Goal: Task Accomplishment & Management: Use online tool/utility

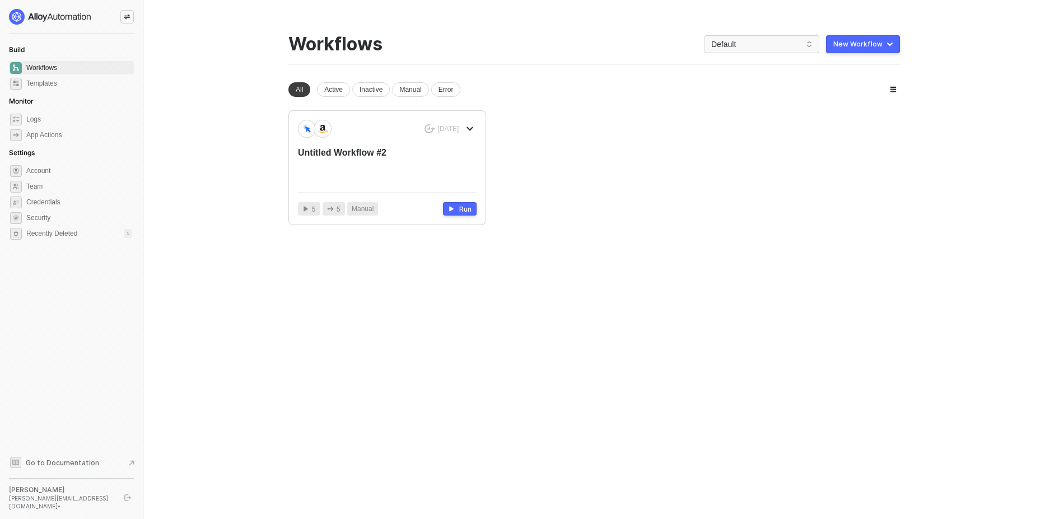
click at [879, 49] on button "New Workflow" at bounding box center [863, 44] width 74 height 18
click at [831, 90] on div "Start From Scratch" at bounding box center [831, 89] width 57 height 11
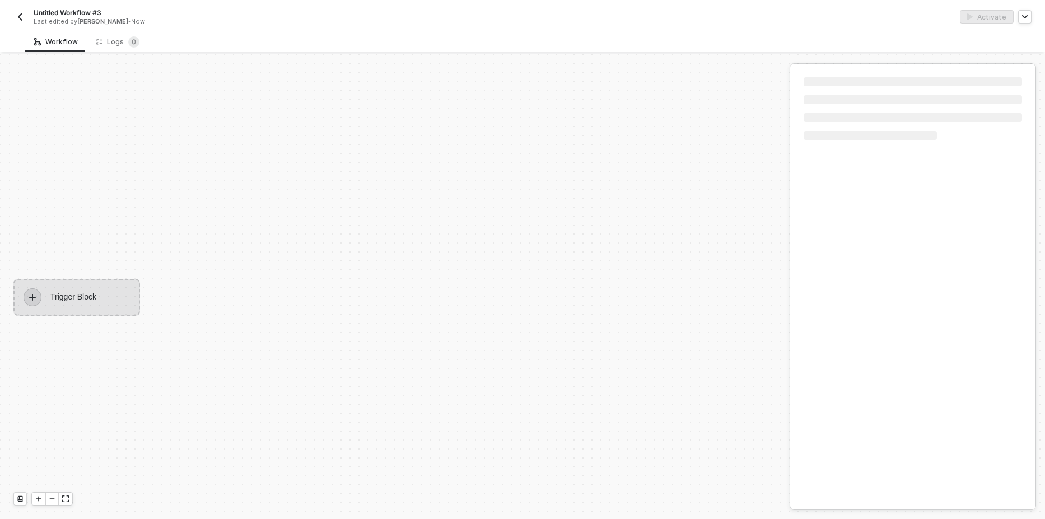
scroll to position [21, 0]
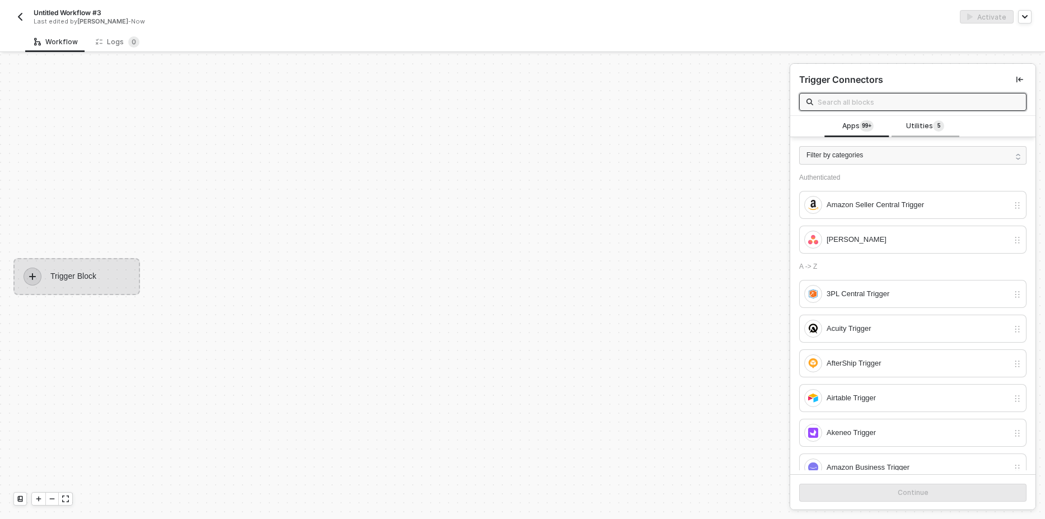
drag, startPoint x: 922, startPoint y: 129, endPoint x: 916, endPoint y: 132, distance: 7.0
click at [921, 129] on span "Utilities 5" at bounding box center [925, 126] width 38 height 12
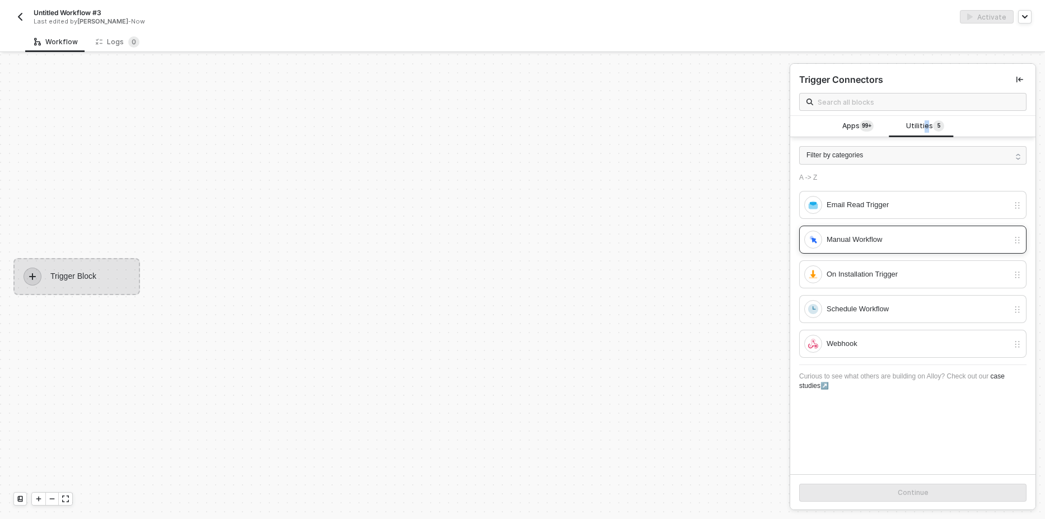
click at [862, 236] on div "Manual Workflow" at bounding box center [918, 240] width 182 height 12
click at [877, 491] on button "Continue" at bounding box center [912, 493] width 227 height 18
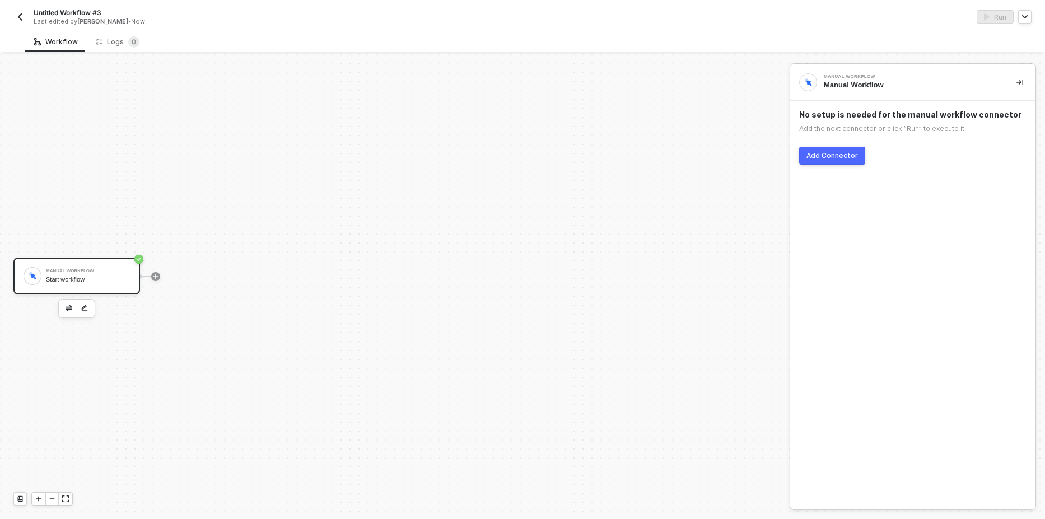
click at [13, 21] on div "Untitled Workflow #3 Last edited by Christopher Tolang - Now Run" at bounding box center [522, 15] width 1045 height 31
click at [19, 10] on div "Untitled Workflow #3 Last edited by Christopher Tolang - Now" at bounding box center [267, 17] width 509 height 18
click at [20, 16] on img "button" at bounding box center [20, 16] width 9 height 9
click at [838, 155] on div "Add Connector" at bounding box center [832, 155] width 52 height 9
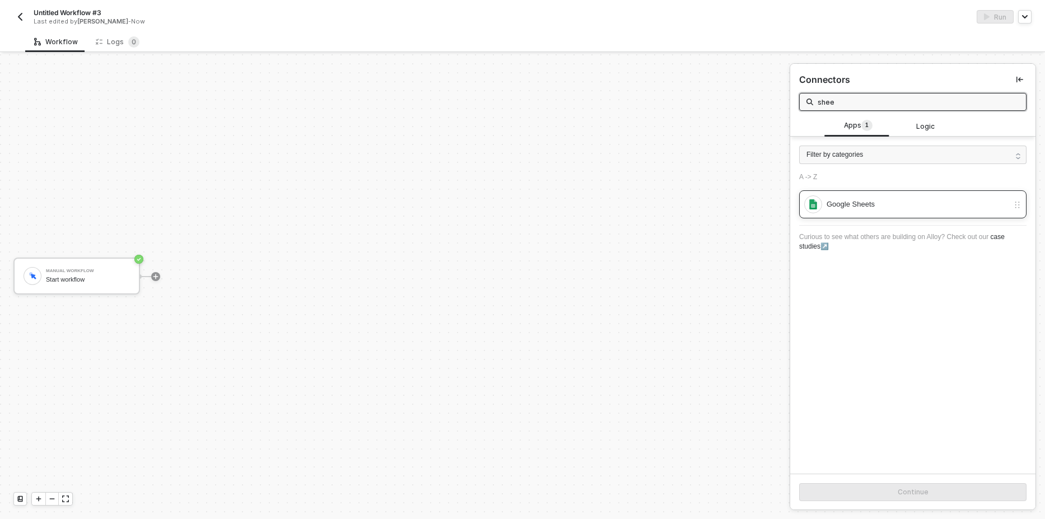
type input "shee"
click at [888, 213] on div "Google Sheets" at bounding box center [912, 204] width 227 height 28
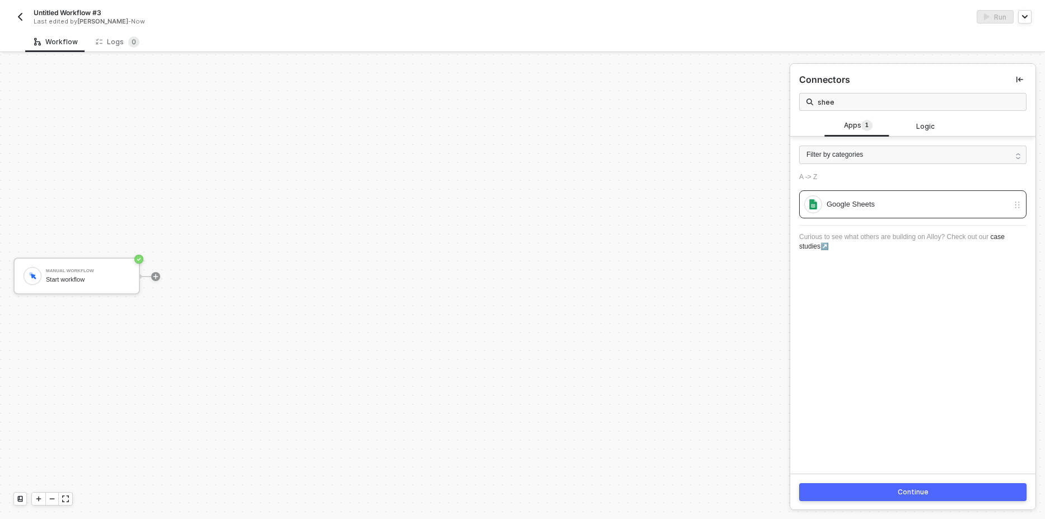
click at [878, 501] on button "Continue" at bounding box center [912, 492] width 227 height 18
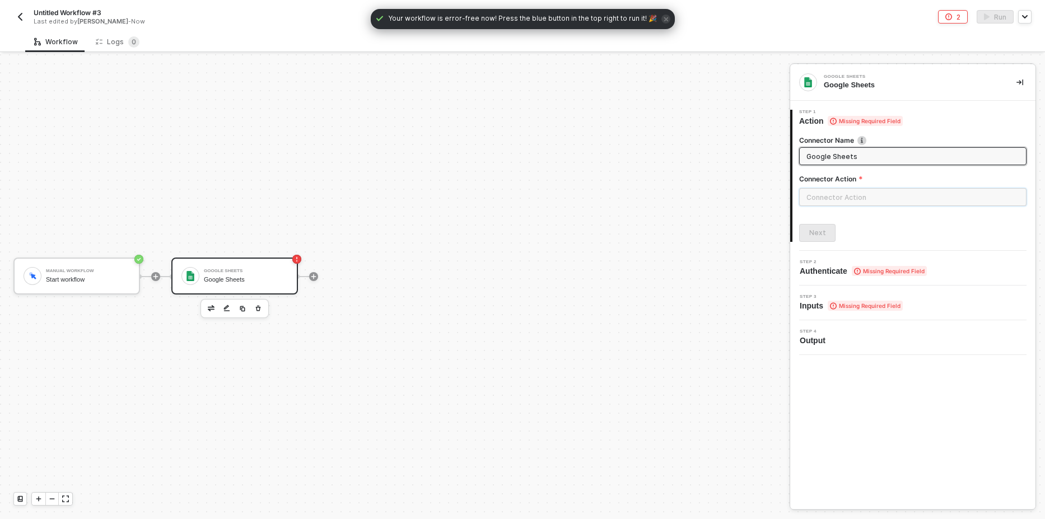
click at [846, 197] on input "text" at bounding box center [912, 197] width 227 height 18
click at [665, 132] on div "Actions" at bounding box center [698, 135] width 163 height 10
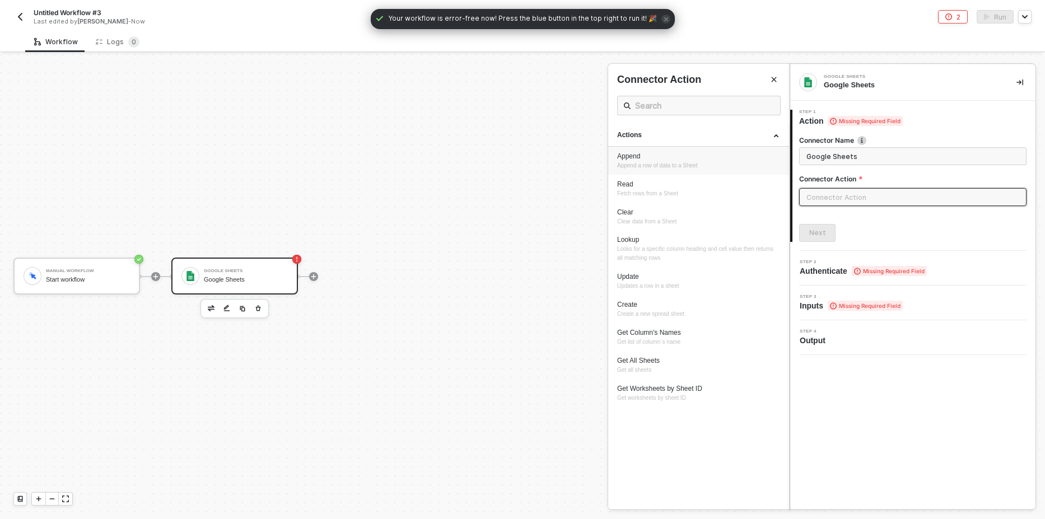
click at [645, 158] on div "Append" at bounding box center [698, 157] width 163 height 10
type input "Append a row of data to a Sheet"
type input "Append"
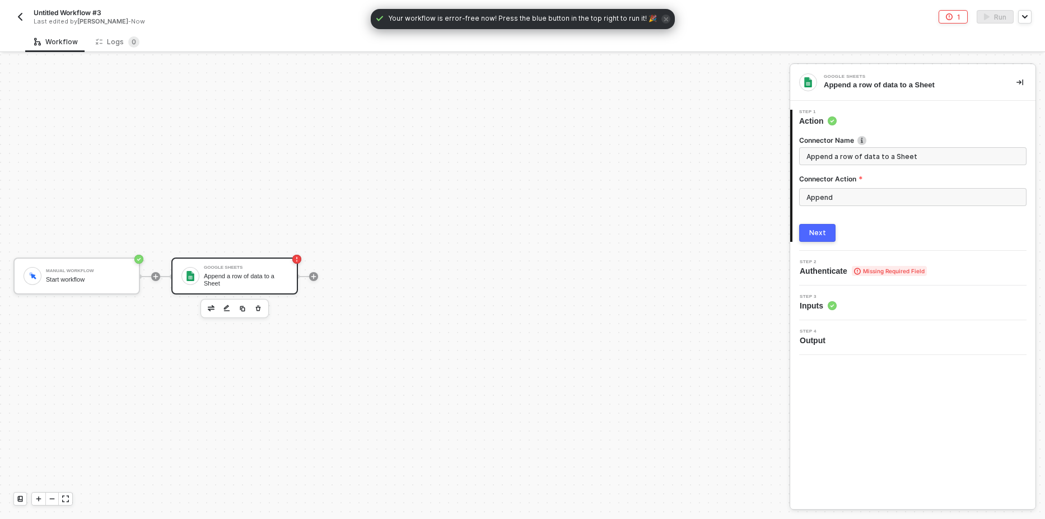
click at [832, 233] on button "Next" at bounding box center [817, 233] width 36 height 18
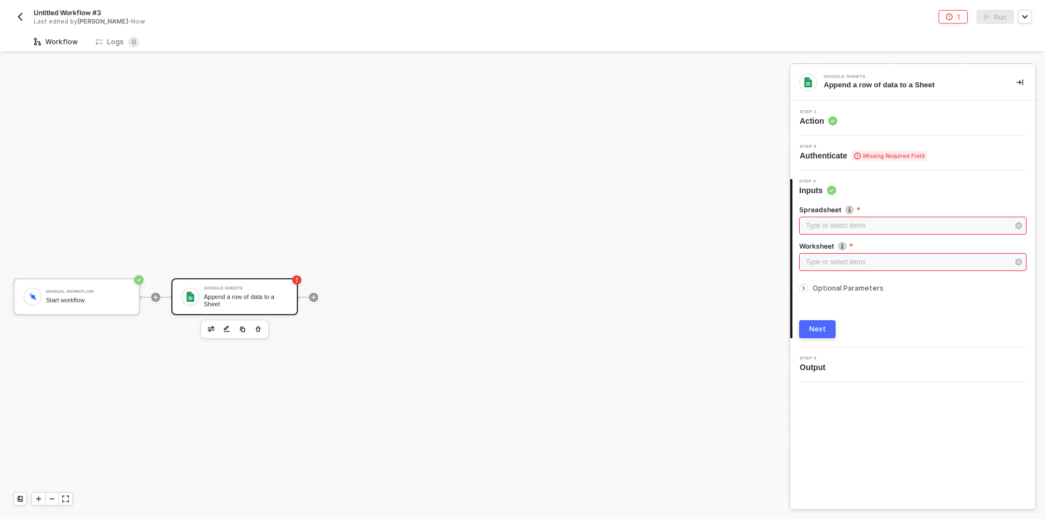
scroll to position [21, 0]
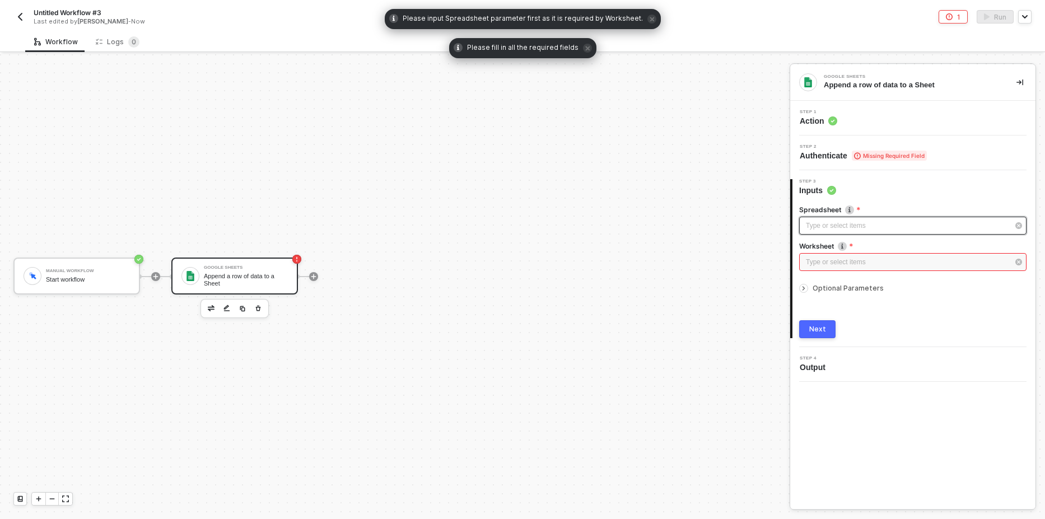
click at [839, 222] on div "Type or select items ﻿" at bounding box center [907, 226] width 203 height 11
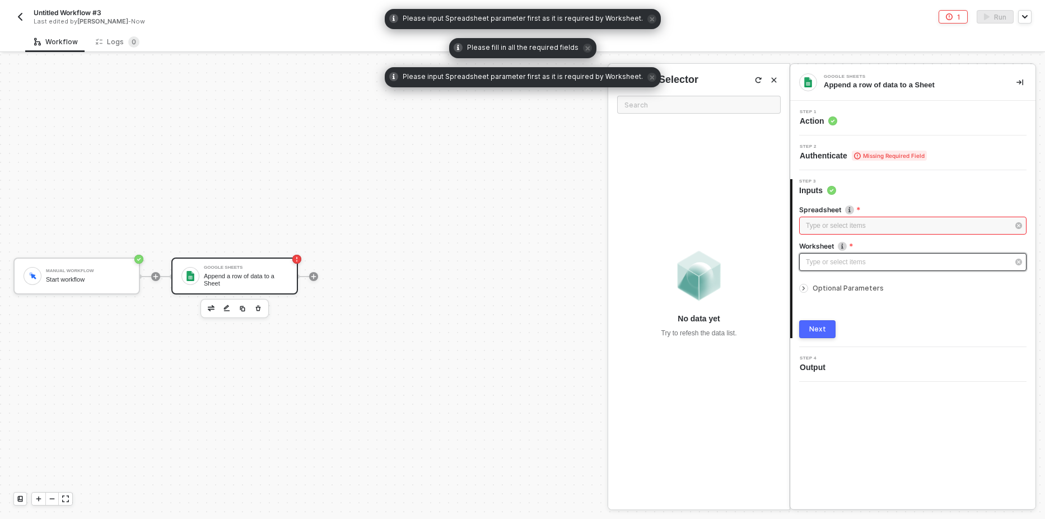
click at [834, 264] on div "Type or select items ﻿" at bounding box center [907, 262] width 203 height 11
click at [894, 152] on span "Missing Required Field" at bounding box center [889, 156] width 75 height 10
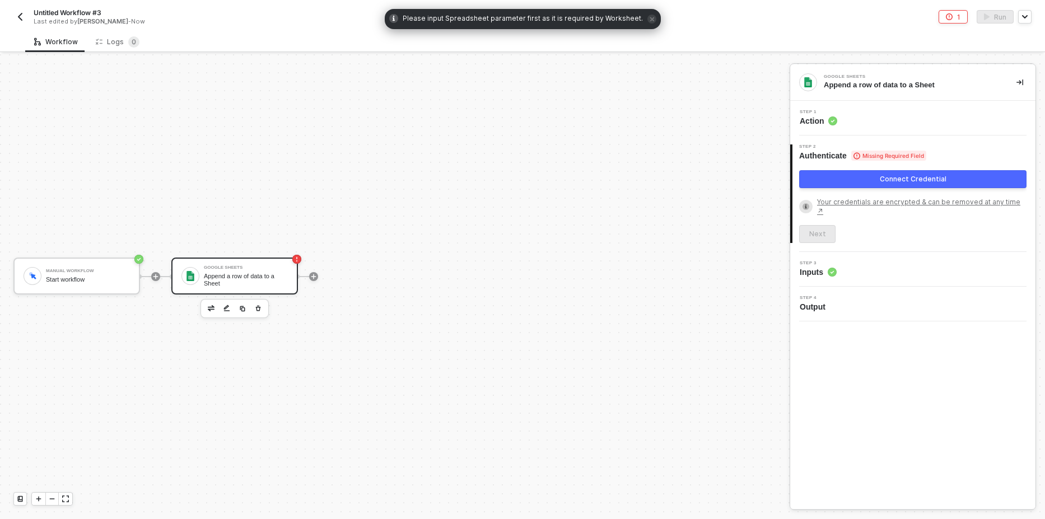
click at [869, 180] on button "Connect Credential" at bounding box center [912, 179] width 227 height 18
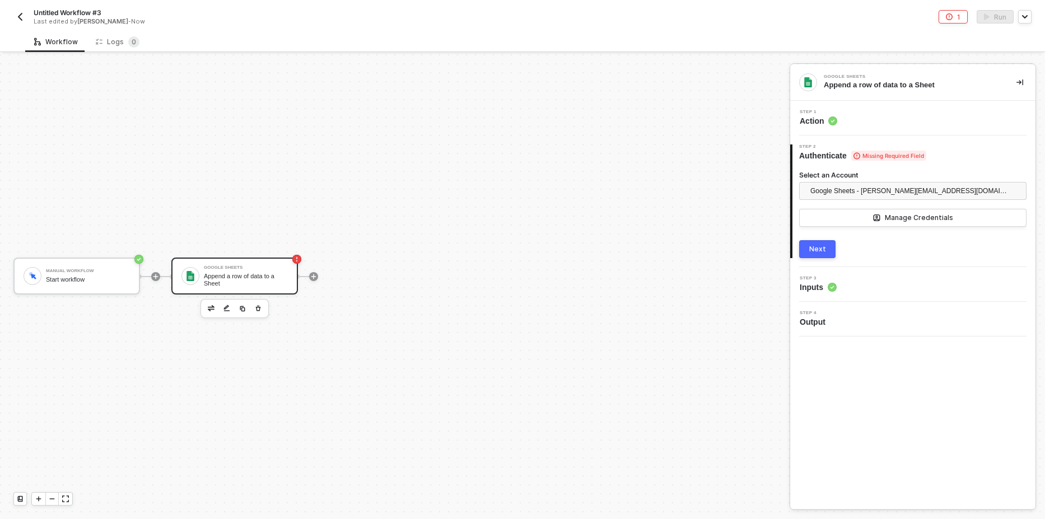
click at [822, 252] on div "Next" at bounding box center [817, 249] width 17 height 9
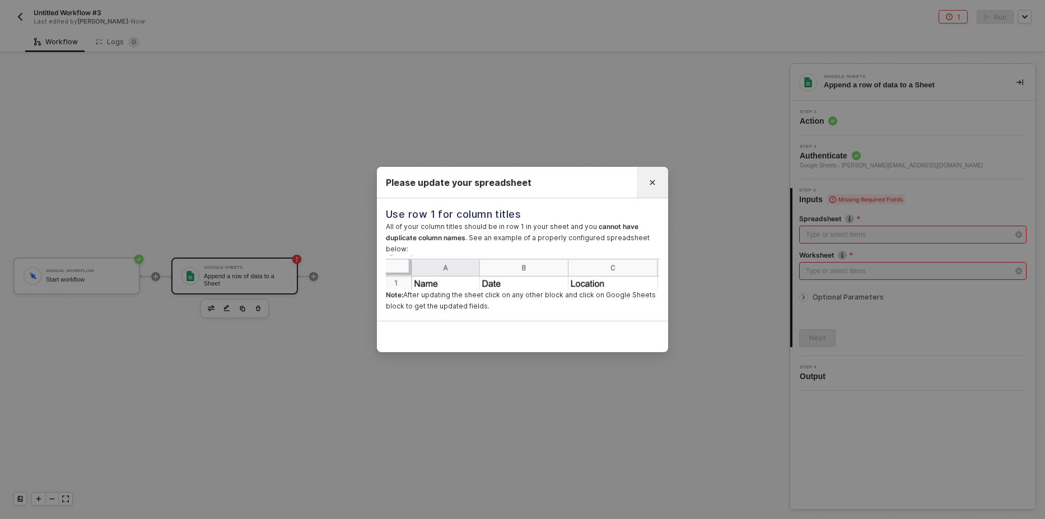
click at [653, 182] on icon "Close" at bounding box center [652, 182] width 5 height 5
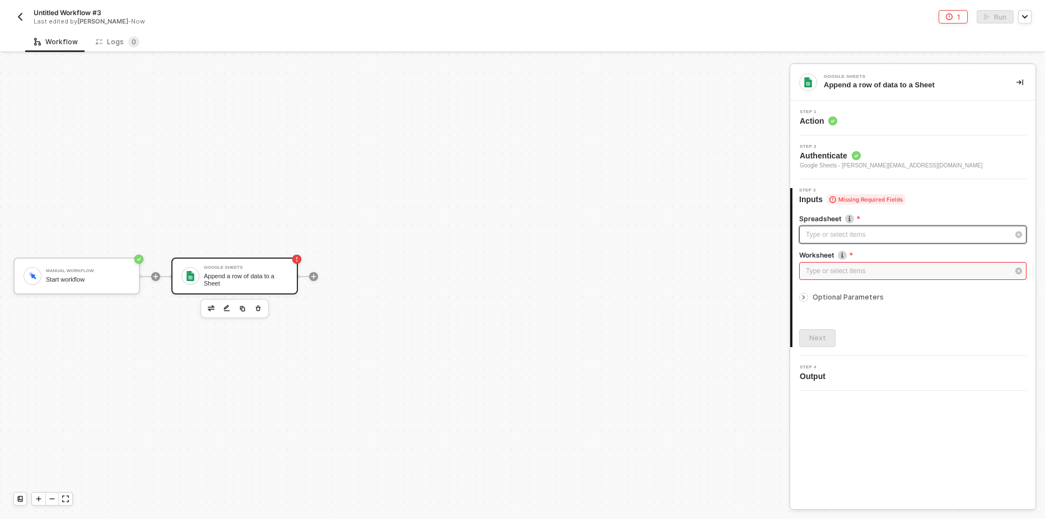
click at [822, 239] on div "Type or select items ﻿" at bounding box center [907, 235] width 203 height 11
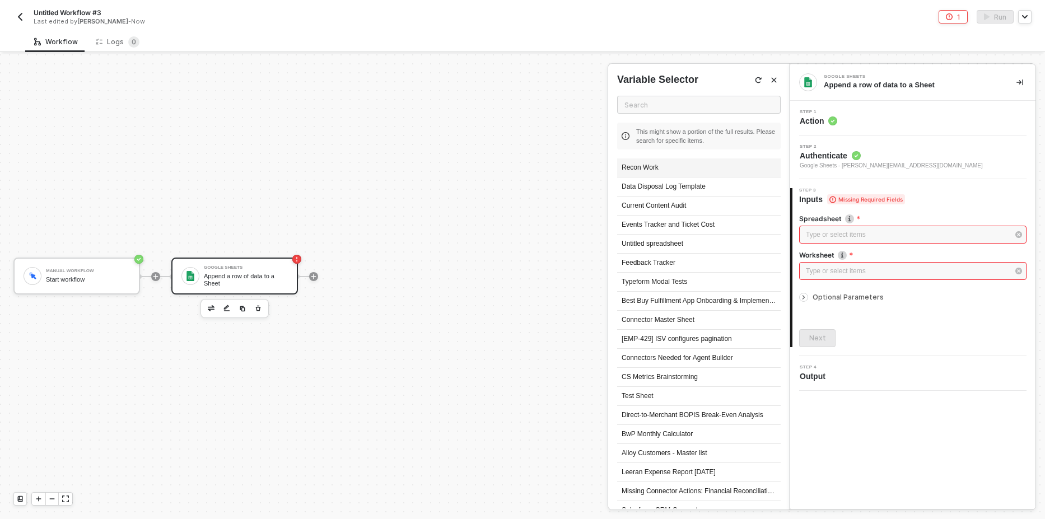
click at [669, 169] on div "Recon Work" at bounding box center [699, 167] width 164 height 19
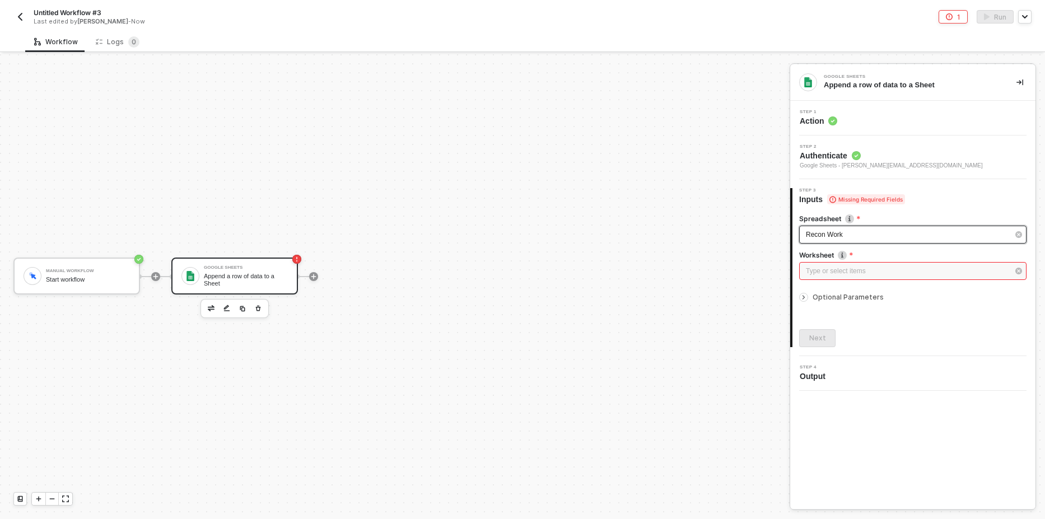
click at [818, 231] on span "Recon Work" at bounding box center [824, 235] width 37 height 8
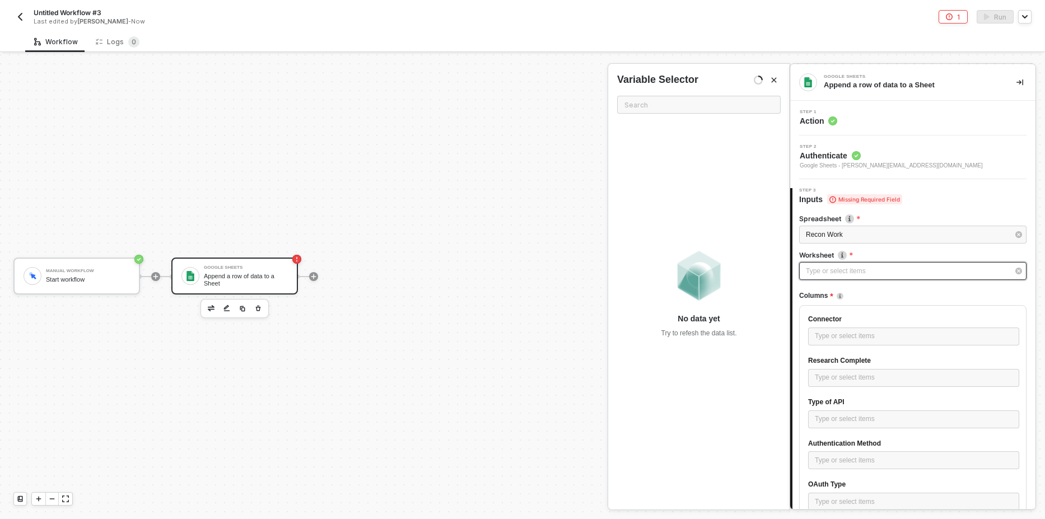
click at [831, 270] on div "Type or select items ﻿" at bounding box center [907, 271] width 203 height 11
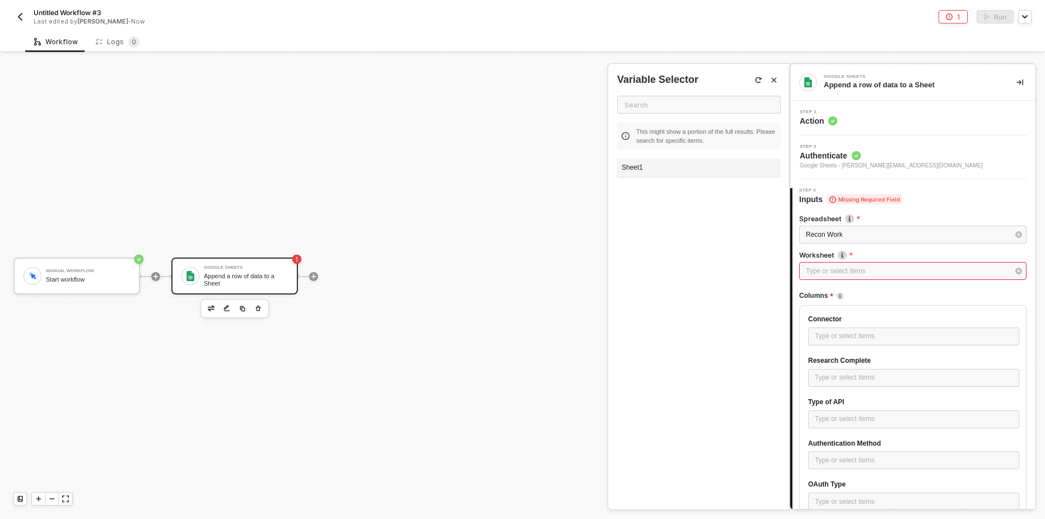
click at [698, 166] on div "Sheet1" at bounding box center [699, 167] width 164 height 19
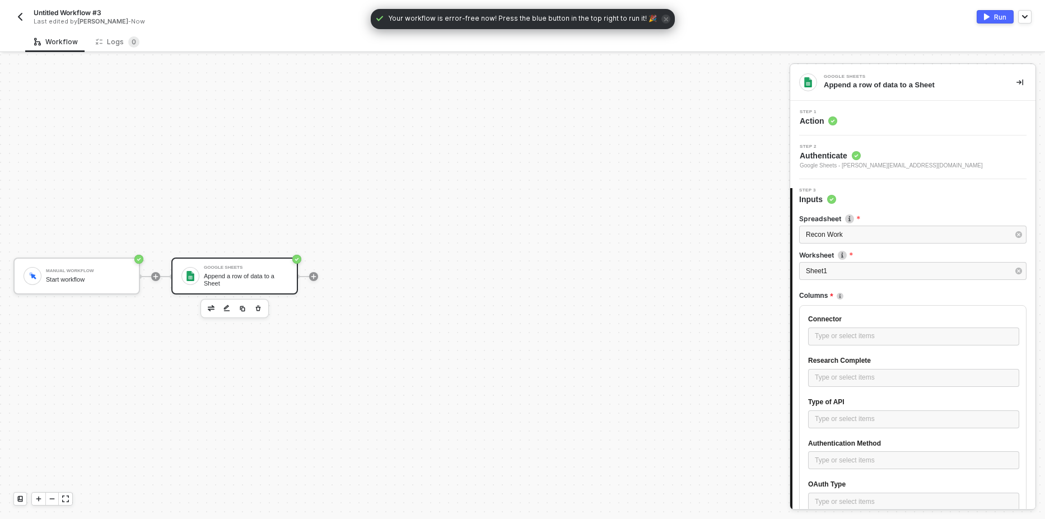
scroll to position [0, 0]
click at [842, 331] on div "Type or select items ﻿" at bounding box center [914, 336] width 198 height 11
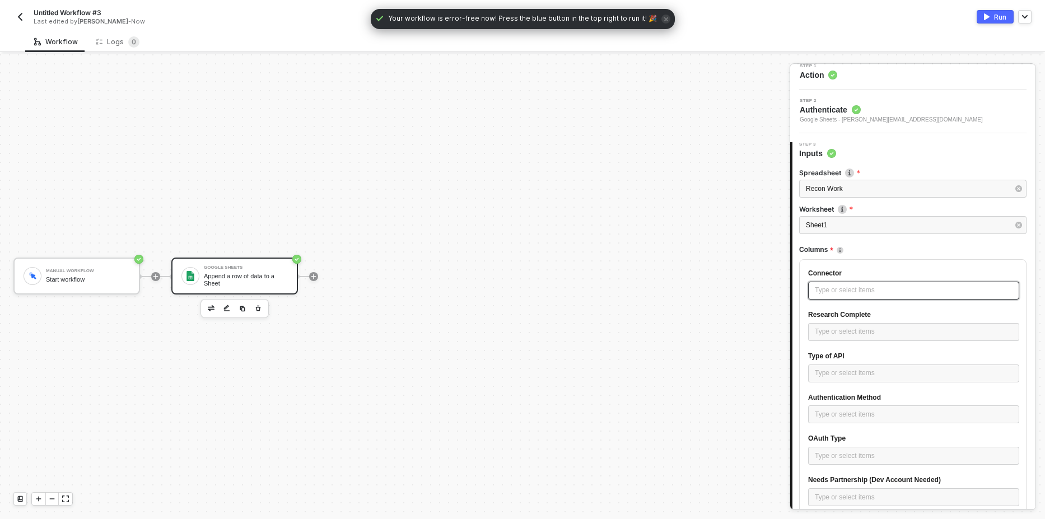
scroll to position [134, 0]
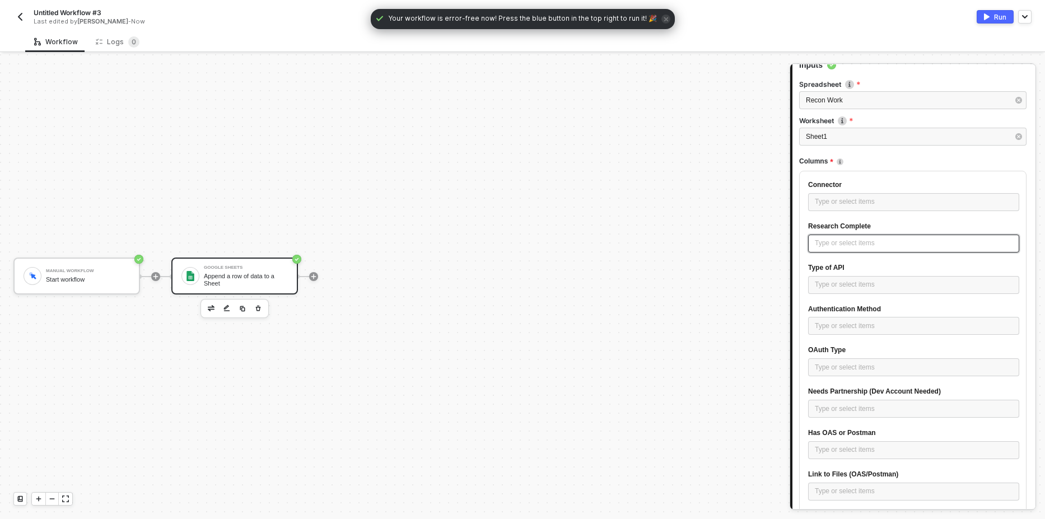
click at [840, 244] on div "Type or select items ﻿" at bounding box center [914, 243] width 198 height 11
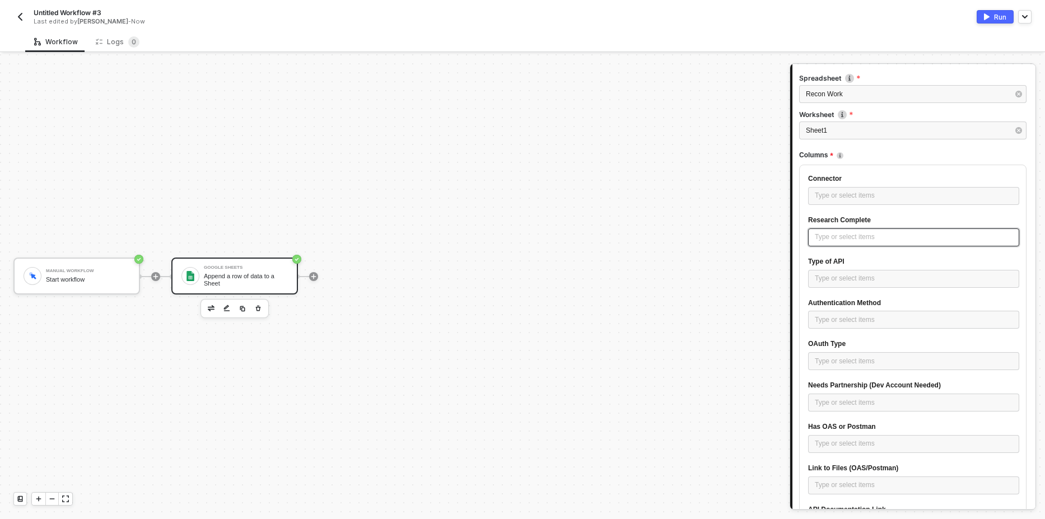
scroll to position [52, 0]
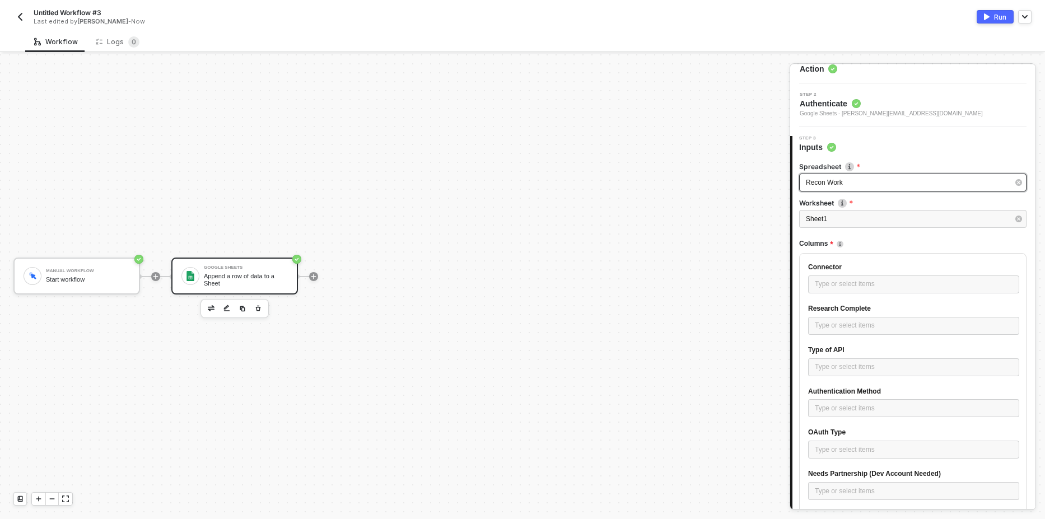
click at [851, 179] on div "Recon Work" at bounding box center [907, 183] width 203 height 11
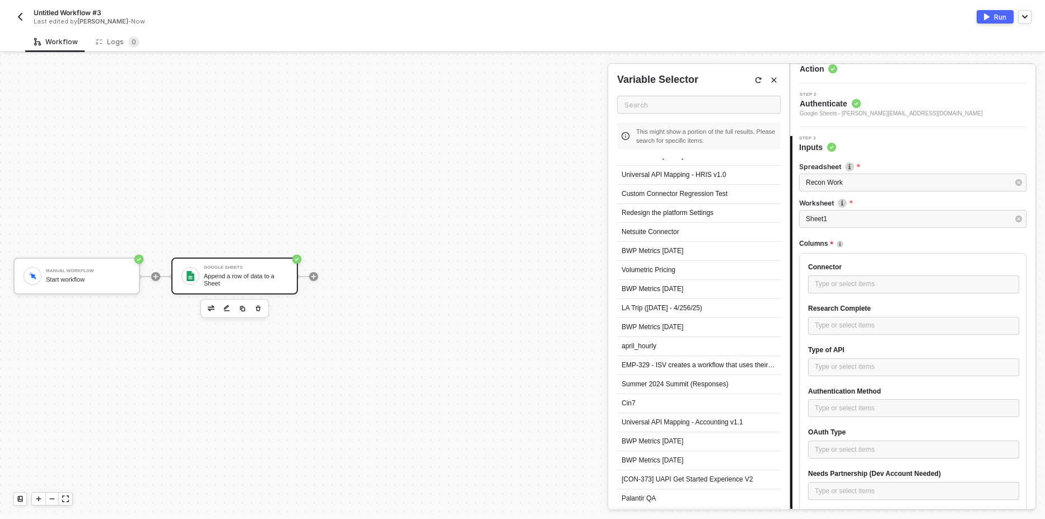
scroll to position [5371, 0]
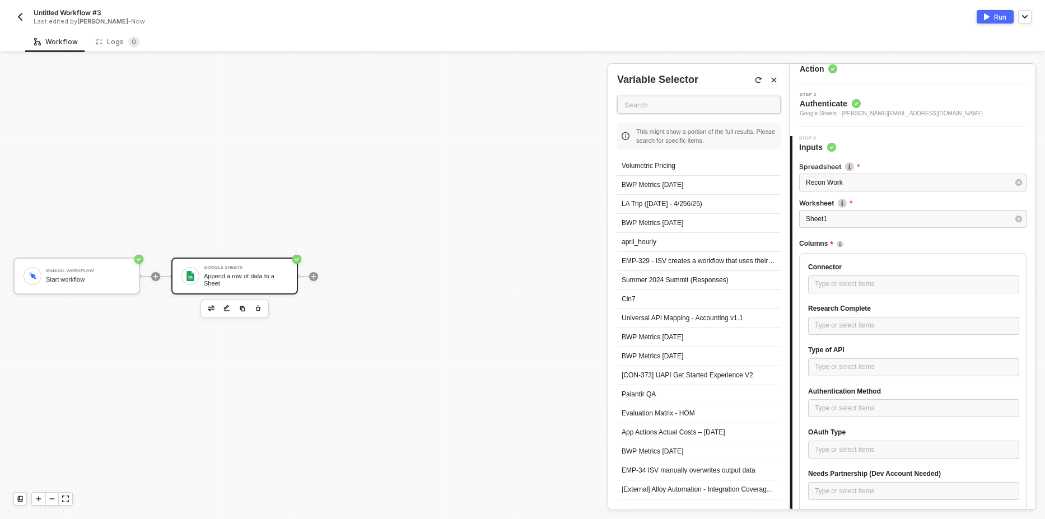
click at [651, 110] on input "text" at bounding box center [699, 105] width 164 height 18
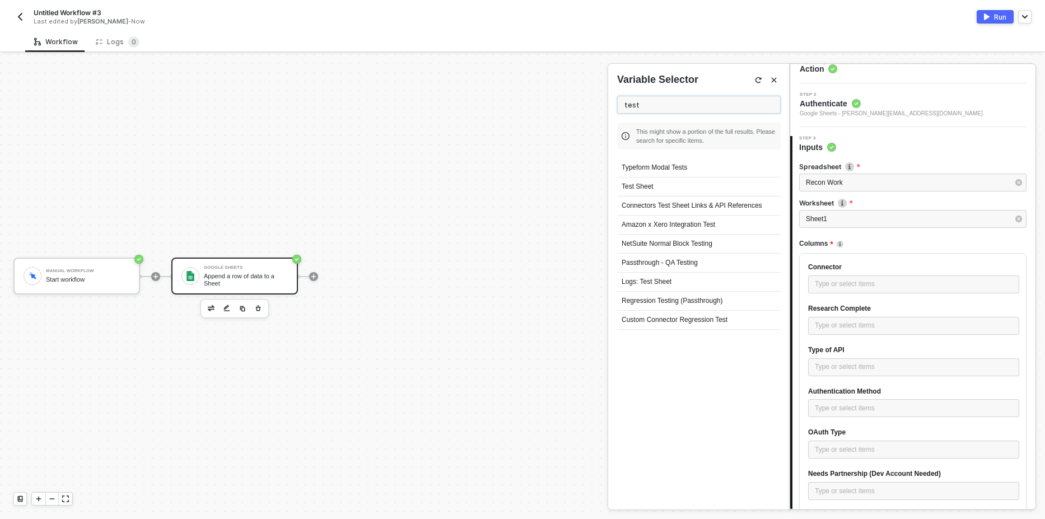
scroll to position [0, 0]
type input "test"
click at [653, 182] on div "Test Sheet" at bounding box center [699, 187] width 164 height 19
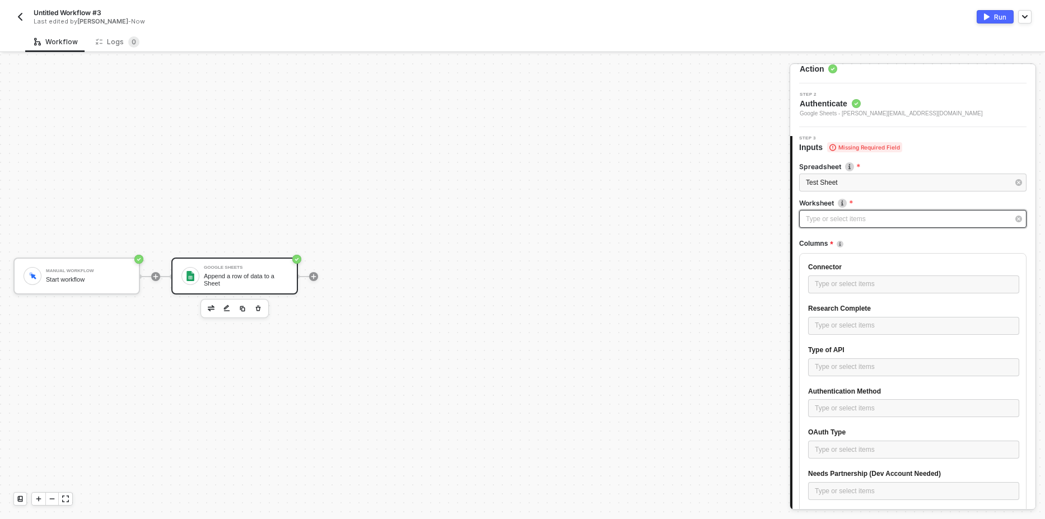
click at [832, 220] on div "Type or select items ﻿" at bounding box center [907, 219] width 203 height 11
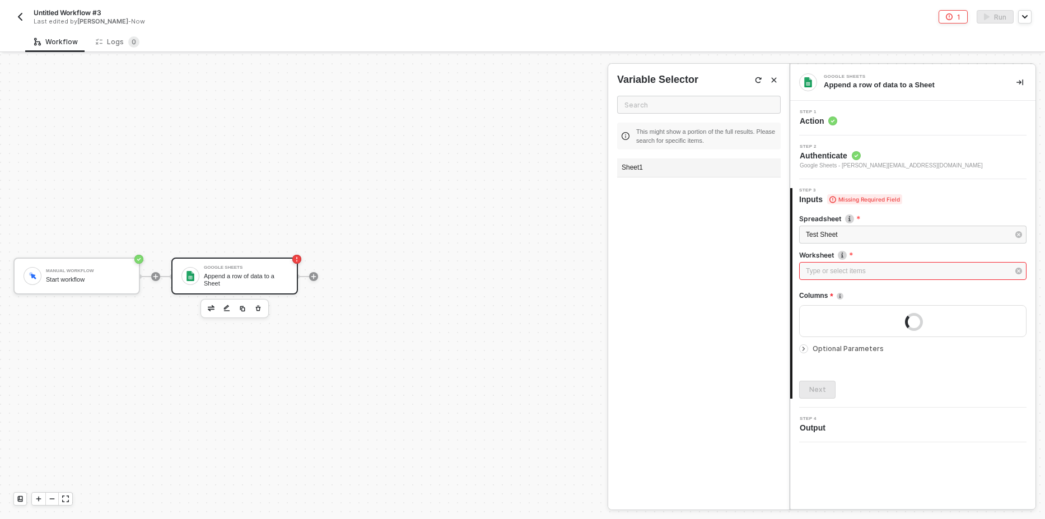
click at [675, 166] on div "Sheet1" at bounding box center [699, 167] width 164 height 19
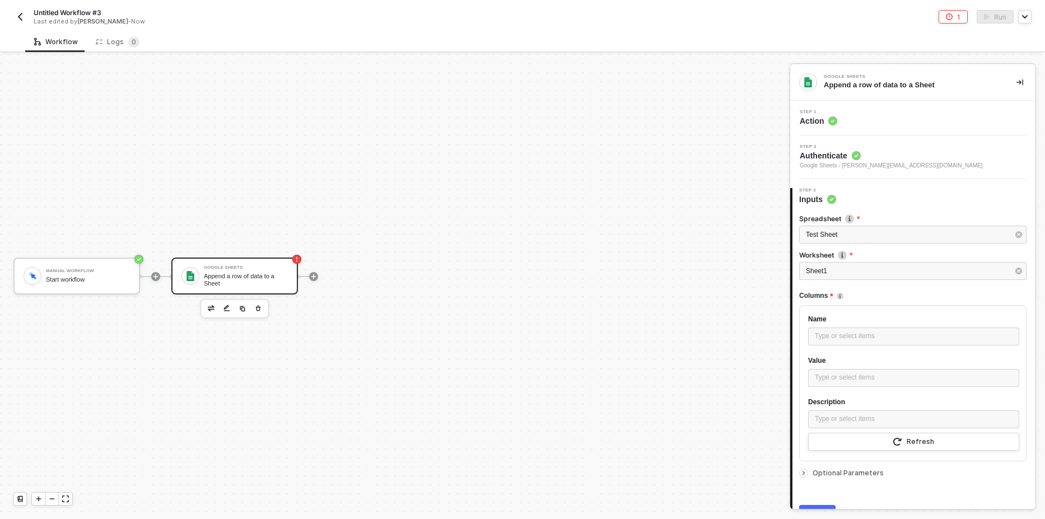
scroll to position [58, 0]
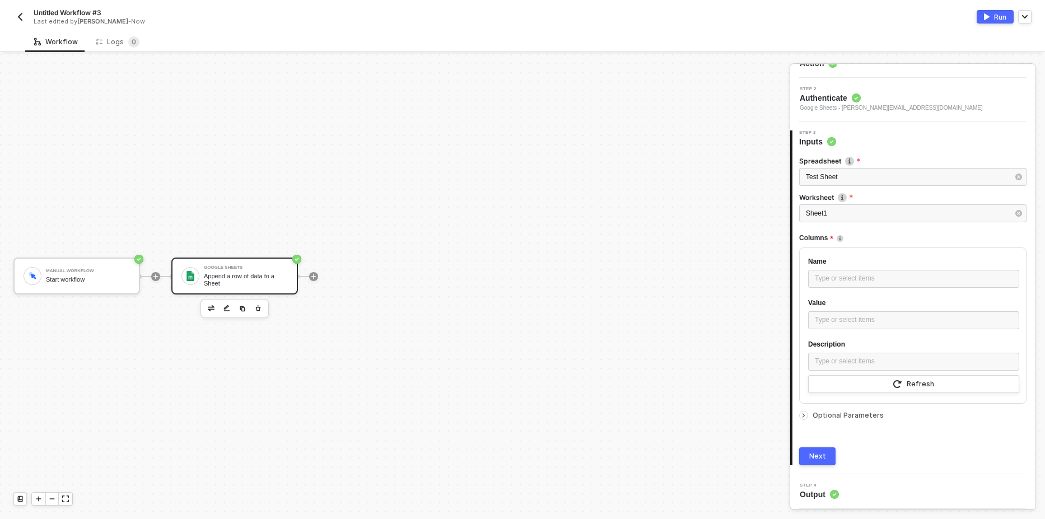
click at [804, 412] on icon "icon-arrow-right-small" at bounding box center [803, 415] width 7 height 7
click at [804, 410] on div at bounding box center [805, 415] width 13 height 12
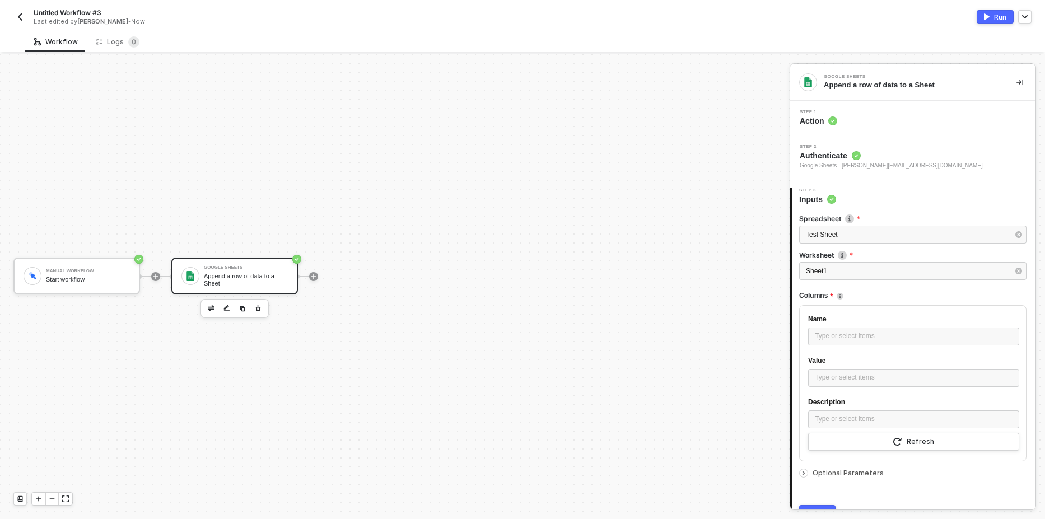
click at [852, 118] on div "Step 1 Action" at bounding box center [914, 118] width 242 height 17
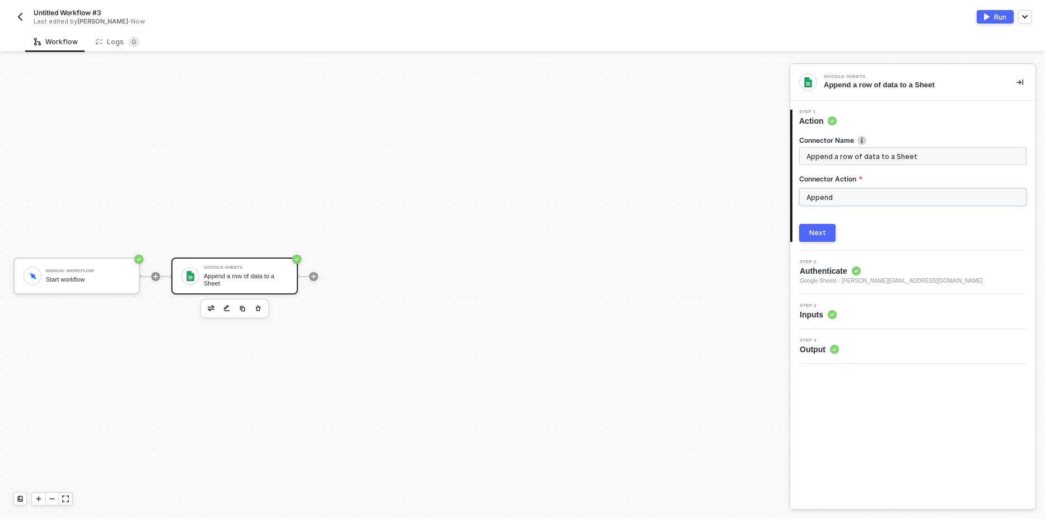
click at [850, 202] on input "Append" at bounding box center [912, 197] width 227 height 18
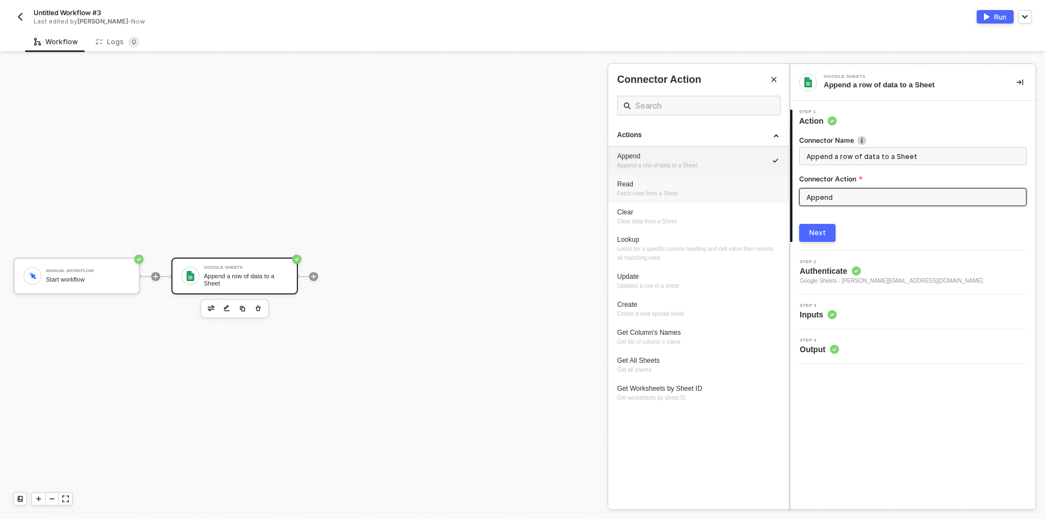
click at [739, 187] on div "Read" at bounding box center [698, 185] width 163 height 10
type input "Fetch rows from a Sheet"
type input "Read"
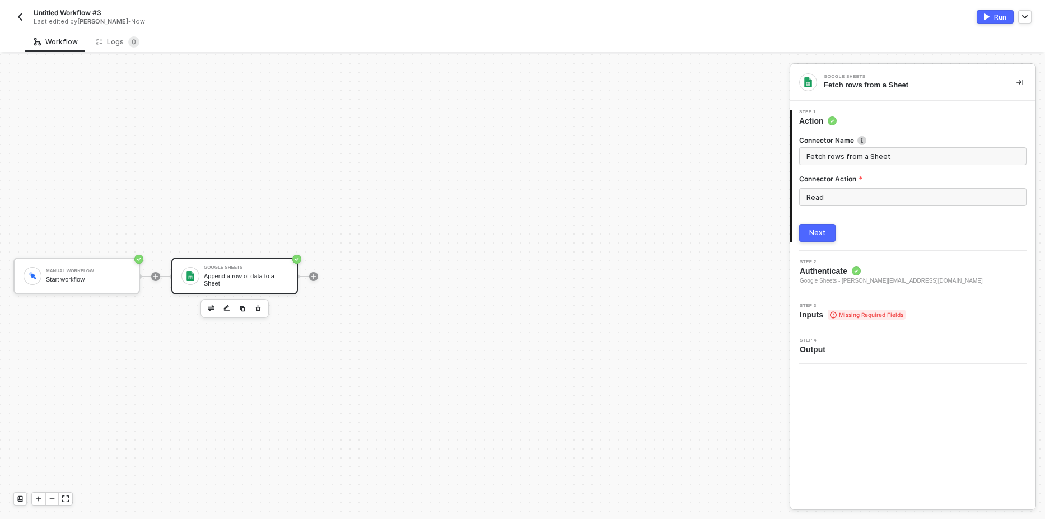
click at [820, 226] on button "Next" at bounding box center [817, 233] width 36 height 18
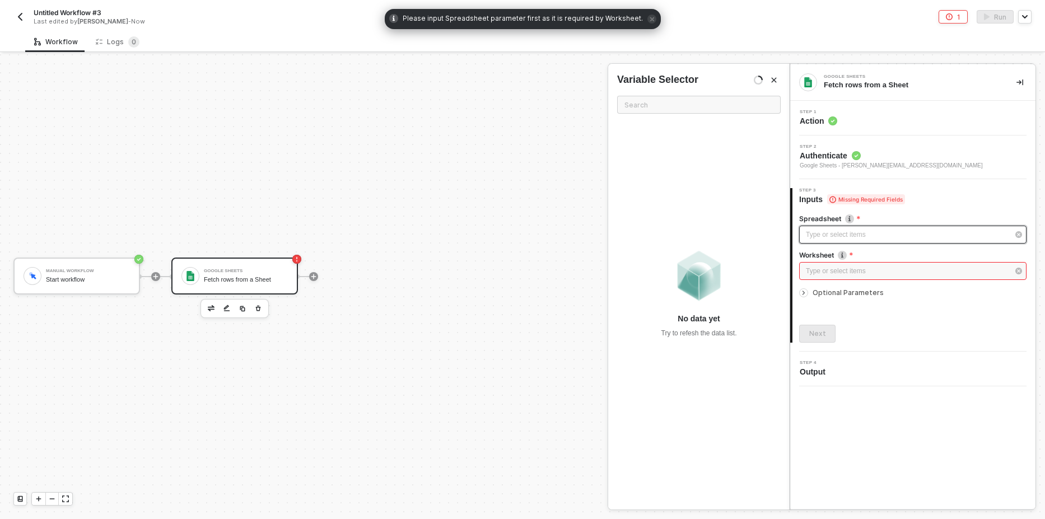
click at [845, 233] on div "Type or select items ﻿" at bounding box center [907, 235] width 203 height 11
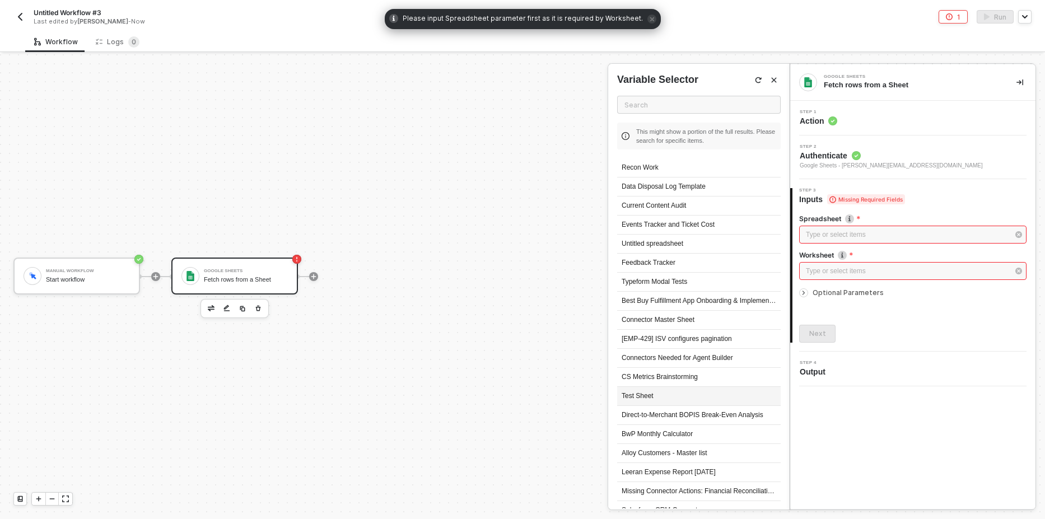
click at [658, 393] on div "Test Sheet" at bounding box center [699, 396] width 164 height 19
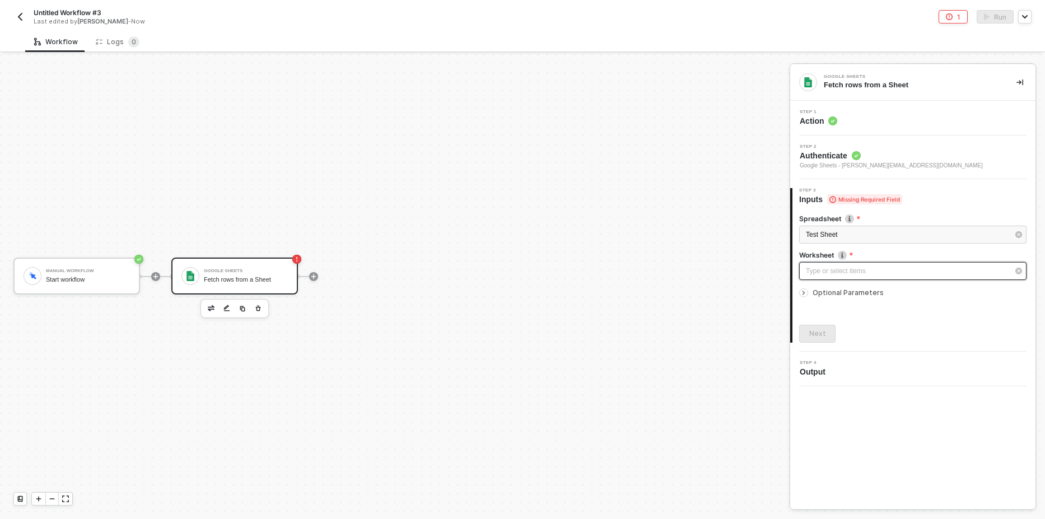
click at [833, 263] on div "Type or select items ﻿" at bounding box center [912, 271] width 227 height 18
click at [684, 167] on div "Sheet1" at bounding box center [699, 167] width 164 height 19
click at [829, 293] on span "Optional Parameters" at bounding box center [848, 292] width 71 height 8
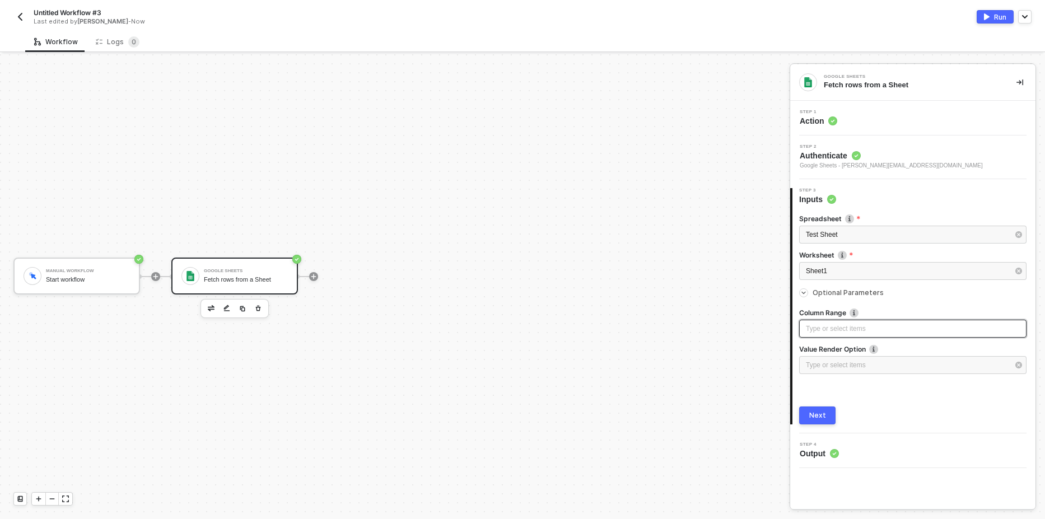
click at [832, 324] on div "Type or select items ﻿" at bounding box center [913, 329] width 214 height 11
click at [848, 124] on div "Step 1 Action" at bounding box center [914, 118] width 242 height 17
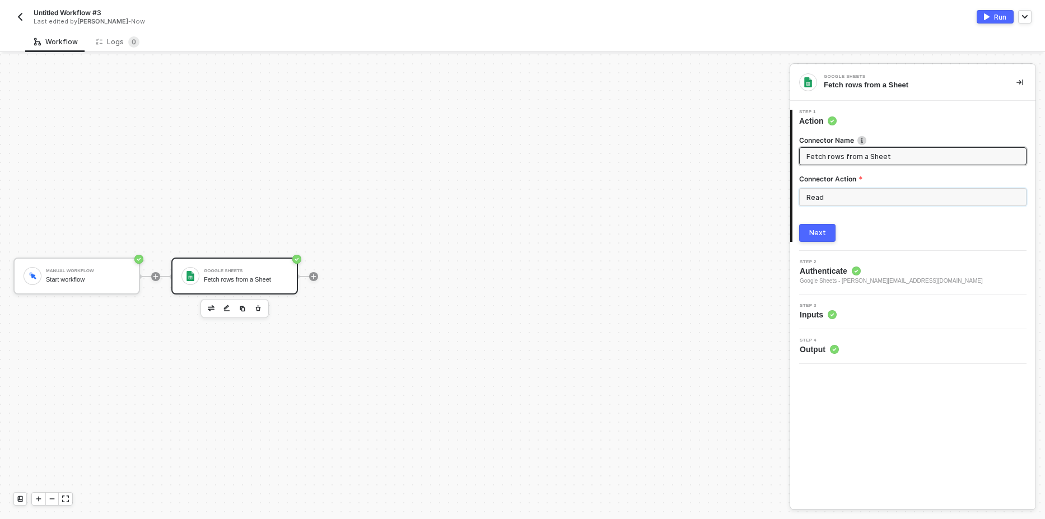
click at [834, 197] on input "Read" at bounding box center [912, 197] width 227 height 18
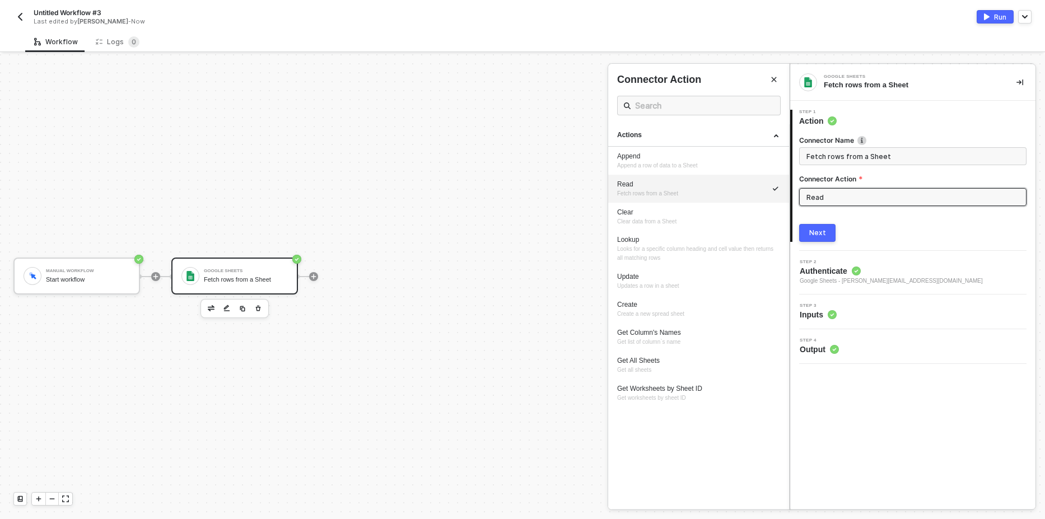
click at [43, 198] on div at bounding box center [522, 286] width 1045 height 465
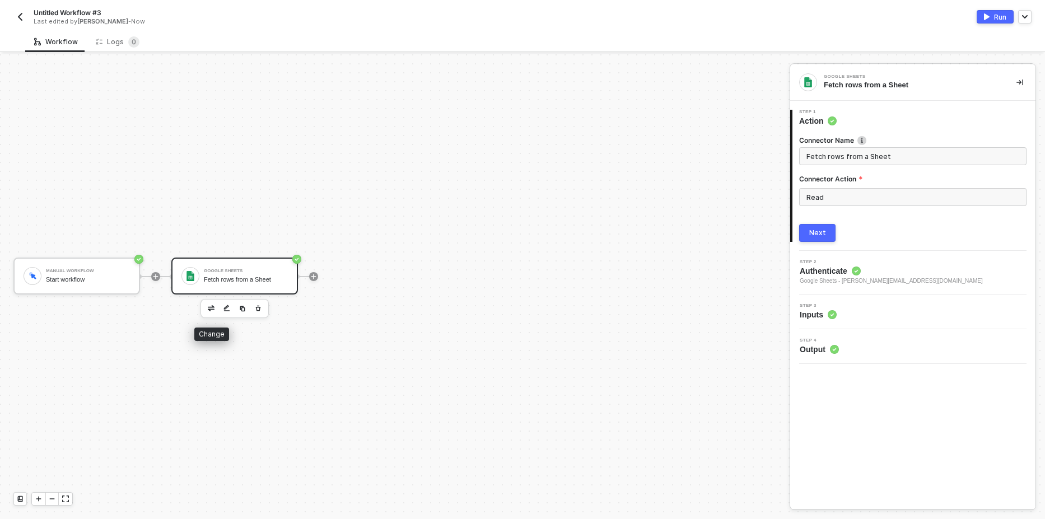
click at [214, 308] on img "button" at bounding box center [211, 308] width 7 height 6
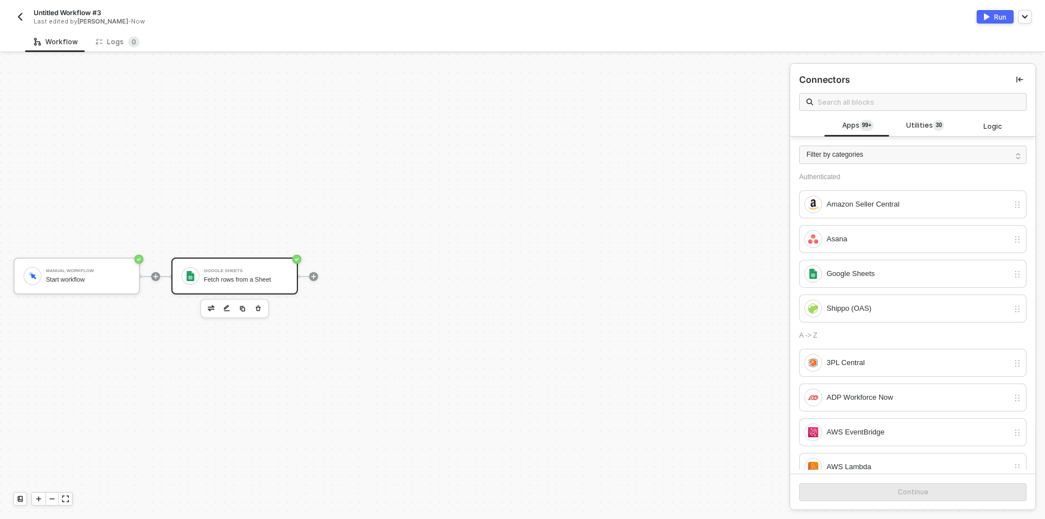
click at [229, 277] on div "Fetch rows from a Sheet" at bounding box center [246, 279] width 84 height 7
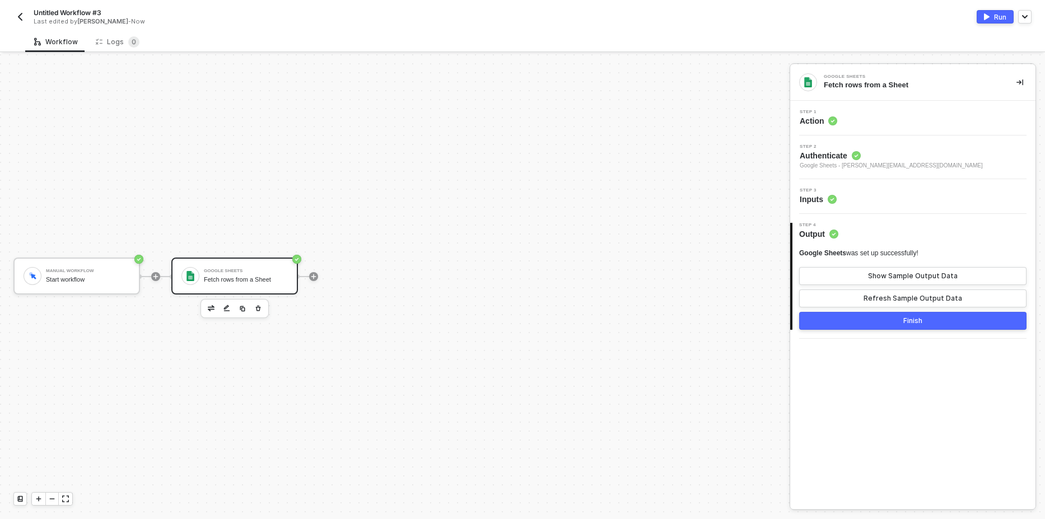
click at [895, 128] on div "Step 1 Action" at bounding box center [912, 118] width 245 height 35
click at [870, 122] on div "Step 1 Action" at bounding box center [914, 118] width 242 height 17
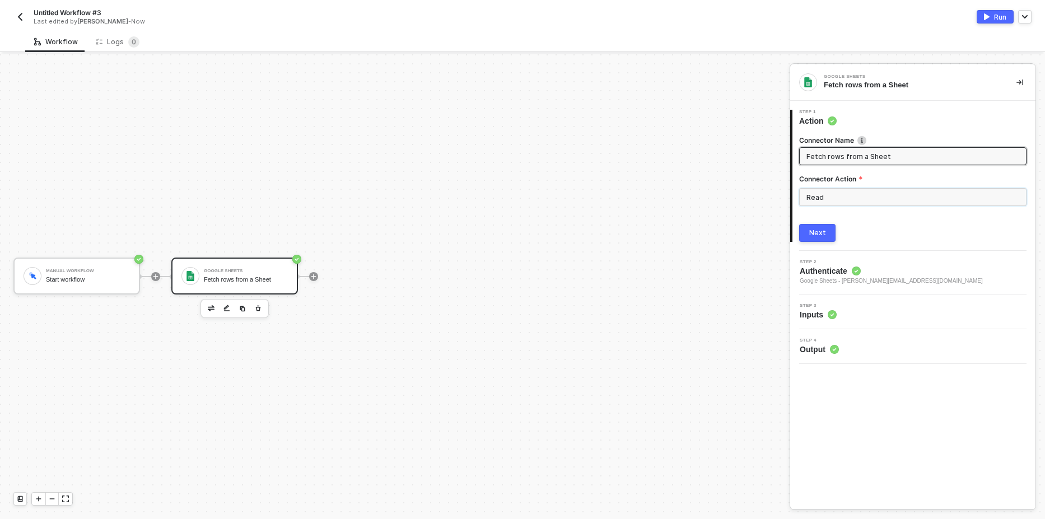
click at [860, 194] on input "Read" at bounding box center [912, 197] width 227 height 18
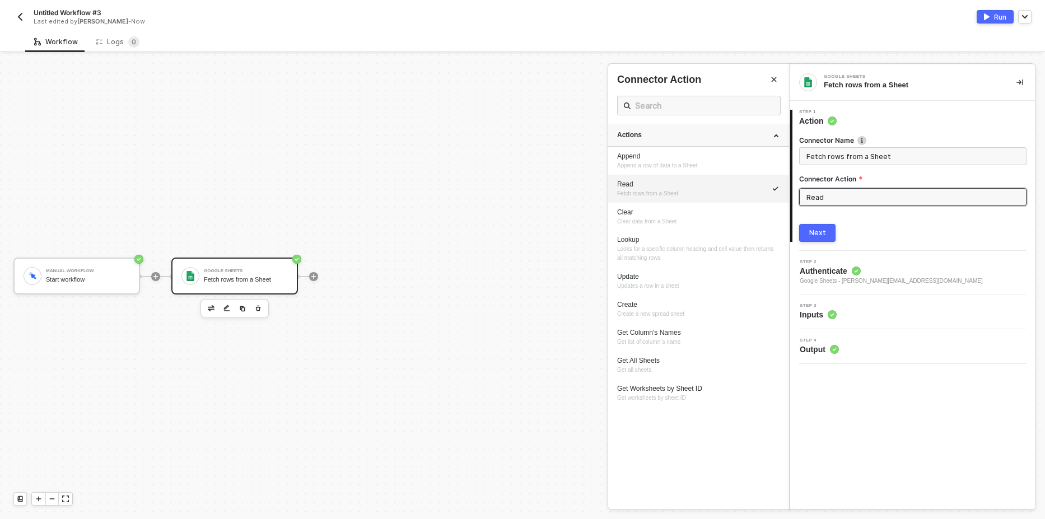
click at [736, 139] on div "Actions" at bounding box center [698, 135] width 163 height 10
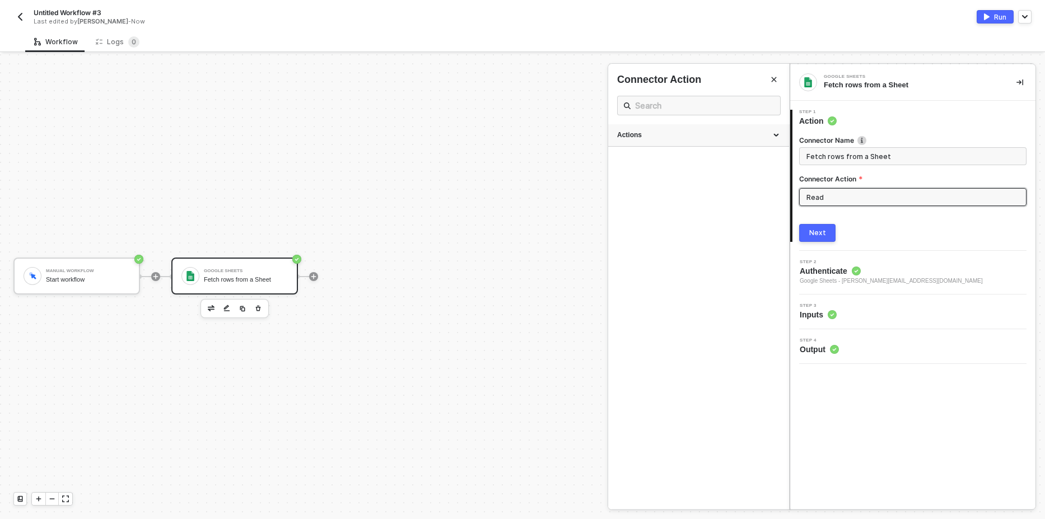
click at [772, 136] on div "Actions" at bounding box center [698, 135] width 163 height 10
